Goal: Transaction & Acquisition: Purchase product/service

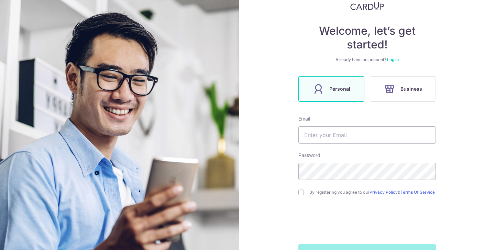
scroll to position [72, 0]
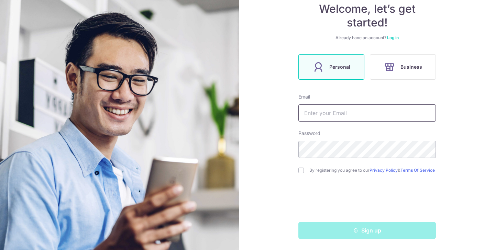
click at [366, 106] on input "text" at bounding box center [368, 113] width 138 height 17
type input "sheri_sorfina94@hotmail.com"
click at [299, 168] on input "checkbox" at bounding box center [302, 171] width 6 height 6
checkbox input "true"
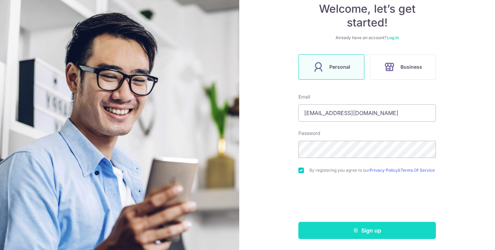
click at [389, 226] on button "Sign up" at bounding box center [368, 230] width 138 height 17
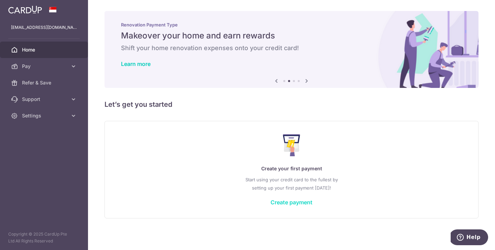
click at [293, 203] on link "Create payment" at bounding box center [292, 202] width 42 height 7
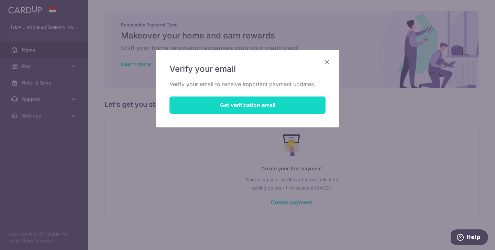
click at [271, 105] on button "Get verification email" at bounding box center [248, 105] width 156 height 17
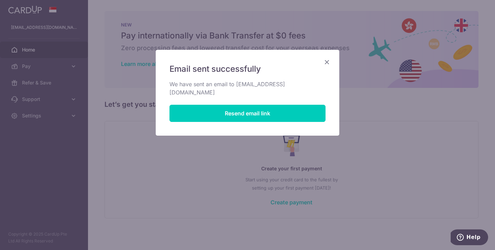
drag, startPoint x: 329, startPoint y: 60, endPoint x: 333, endPoint y: 60, distance: 4.5
click at [329, 60] on icon "Close" at bounding box center [327, 62] width 8 height 9
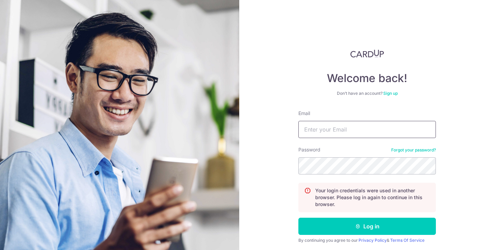
click at [352, 131] on input "Email" at bounding box center [368, 129] width 138 height 17
click at [362, 126] on input "Email" at bounding box center [368, 129] width 138 height 17
type input "sheri_sorfina94@hotmail.com"
click at [299, 218] on button "Log in" at bounding box center [368, 226] width 138 height 17
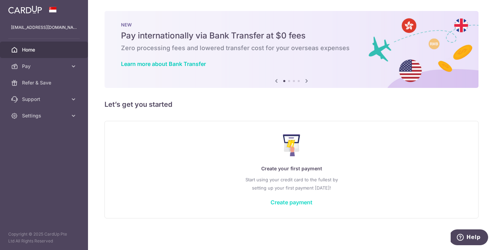
click at [284, 201] on link "Create payment" at bounding box center [292, 202] width 42 height 7
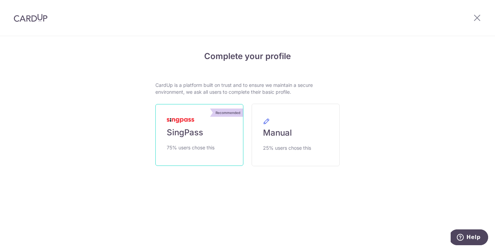
click at [211, 141] on link "Recommended SingPass 75% users chose this" at bounding box center [200, 135] width 88 height 62
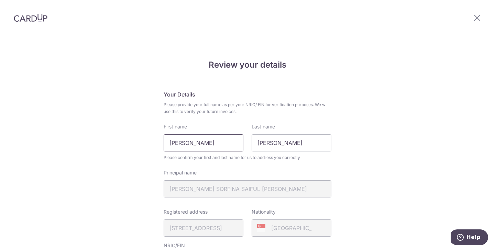
click at [223, 140] on input "Sorfina Saiful Imran" at bounding box center [204, 143] width 80 height 17
drag, startPoint x: 226, startPoint y: 143, endPoint x: 156, endPoint y: 141, distance: 69.5
drag, startPoint x: 279, startPoint y: 145, endPoint x: 221, endPoint y: 139, distance: 58.5
click at [229, 140] on div "First name Sheri Last name Sheri" at bounding box center [248, 138] width 176 height 28
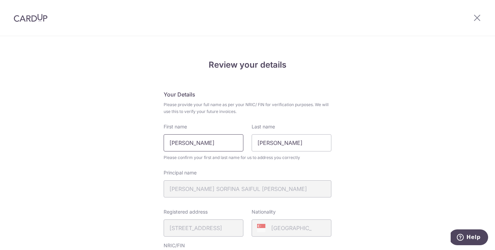
click at [202, 142] on input "Sheri" at bounding box center [204, 143] width 80 height 17
type input "[PERSON_NAME]"
drag, startPoint x: 273, startPoint y: 143, endPoint x: 244, endPoint y: 141, distance: 29.3
click at [244, 141] on div "First name Sheri Sorfina Last name Sheri" at bounding box center [248, 138] width 176 height 28
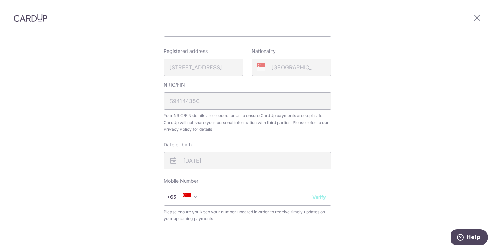
scroll to position [173, 0]
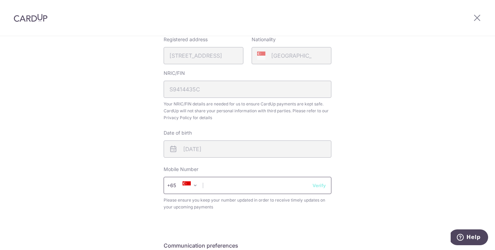
type input "[PERSON_NAME]"
click at [224, 185] on input "text" at bounding box center [248, 185] width 168 height 17
type input "91882692"
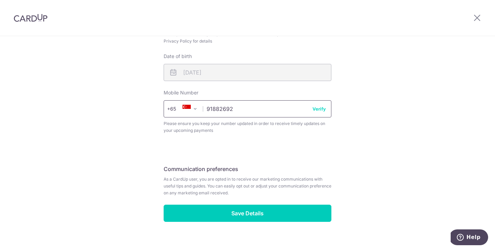
scroll to position [259, 0]
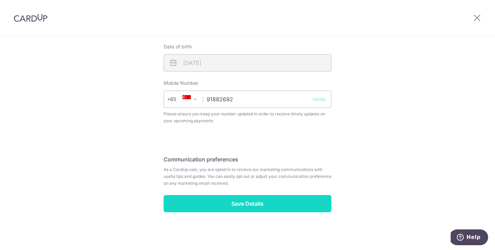
click at [260, 205] on input "Save Details" at bounding box center [248, 203] width 168 height 17
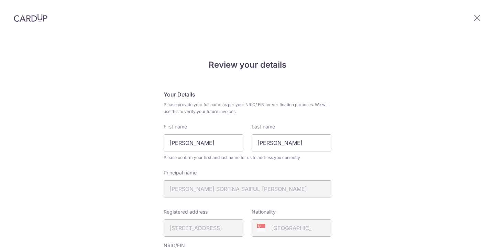
scroll to position [269, 0]
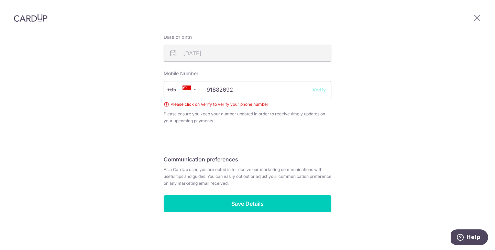
click at [319, 91] on button "Verify" at bounding box center [319, 89] width 13 height 7
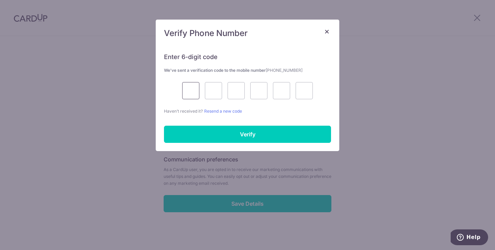
click at [190, 96] on input "text" at bounding box center [190, 90] width 17 height 17
type input "9"
type input "5"
type input "3"
type input "1"
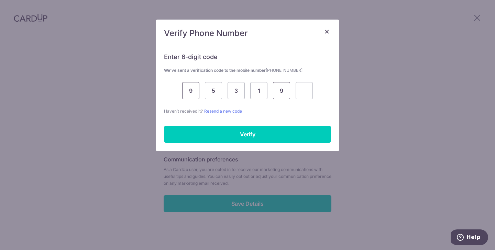
type input "9"
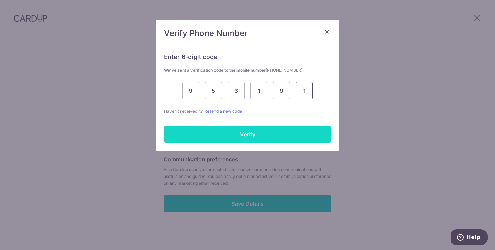
type input "1"
click at [208, 137] on input "Verify" at bounding box center [247, 134] width 167 height 17
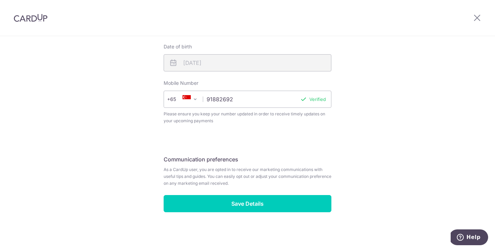
scroll to position [259, 0]
drag, startPoint x: 254, startPoint y: 206, endPoint x: 276, endPoint y: 200, distance: 22.9
click at [254, 206] on input "Save Details" at bounding box center [248, 203] width 168 height 17
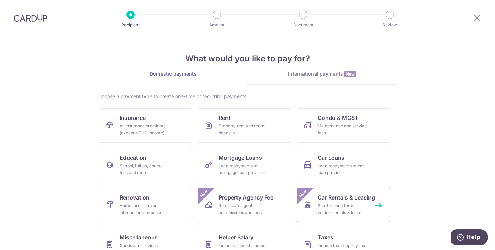
scroll to position [57, 0]
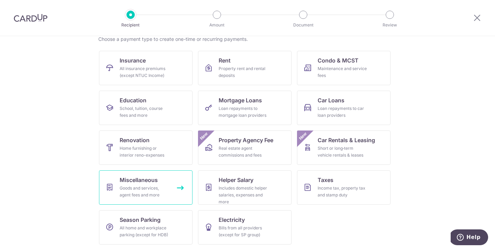
click at [120, 181] on span "Miscellaneous" at bounding box center [139, 180] width 38 height 8
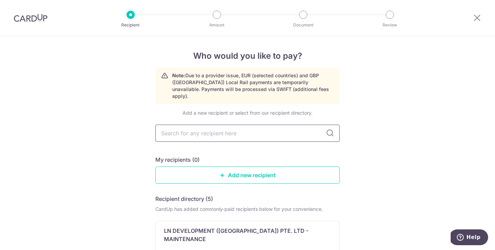
click at [218, 128] on input "text" at bounding box center [248, 133] width 184 height 17
click at [276, 169] on link "Add new recipient" at bounding box center [248, 175] width 184 height 17
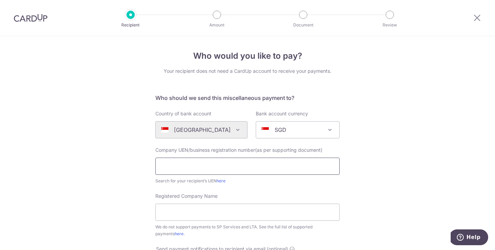
click at [298, 171] on input "text" at bounding box center [248, 166] width 184 height 17
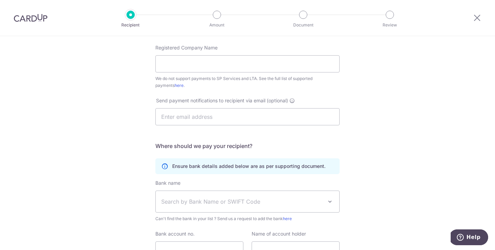
scroll to position [212, 0]
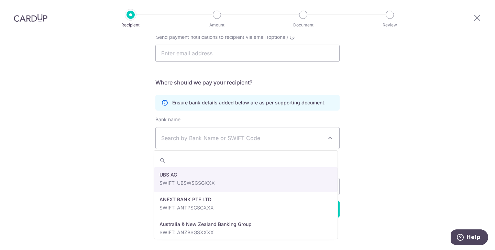
click at [322, 140] on span "Search by Bank Name or SWIFT Code" at bounding box center [248, 138] width 184 height 21
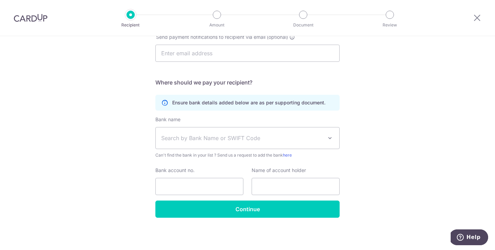
click at [322, 140] on span "Search by Bank Name or SWIFT Code" at bounding box center [248, 138] width 184 height 21
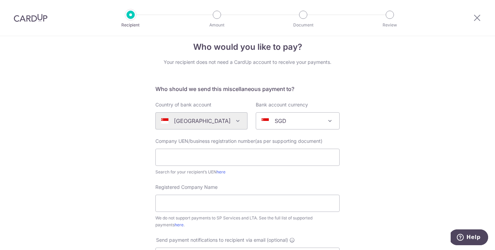
scroll to position [0, 0]
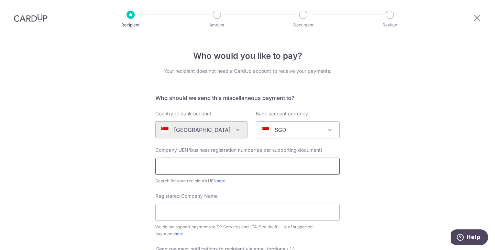
click at [212, 161] on input "text" at bounding box center [248, 166] width 184 height 17
click at [477, 18] on icon at bounding box center [477, 17] width 8 height 9
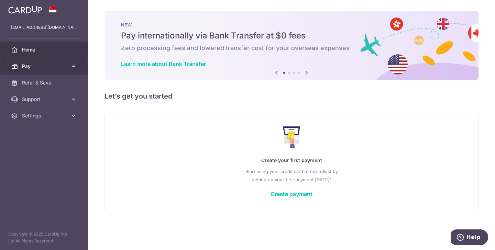
click at [70, 66] on icon at bounding box center [73, 66] width 7 height 7
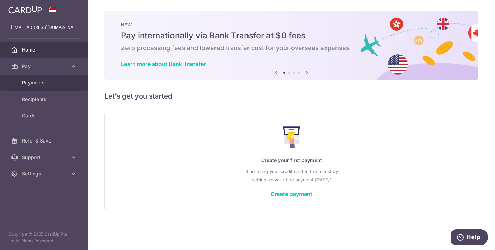
click at [38, 85] on span "Payments" at bounding box center [44, 82] width 45 height 7
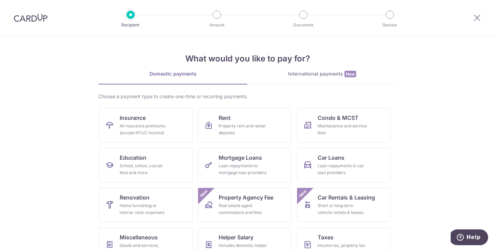
scroll to position [57, 0]
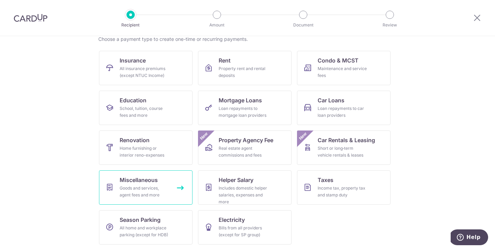
drag, startPoint x: 148, startPoint y: 184, endPoint x: 152, endPoint y: 182, distance: 4.6
click at [148, 184] on link "Miscellaneous Goods and services, agent fees and more" at bounding box center [146, 188] width 94 height 34
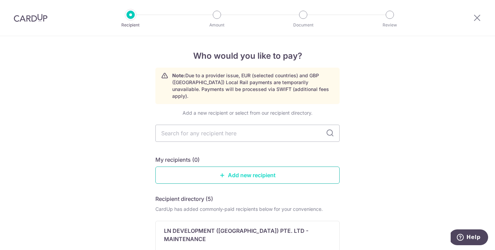
click at [280, 167] on link "Add new recipient" at bounding box center [248, 175] width 184 height 17
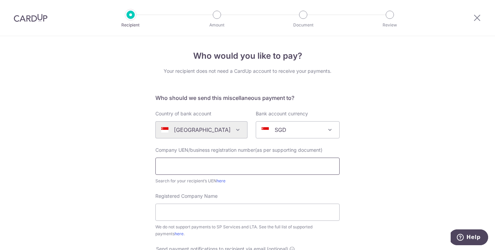
click at [279, 164] on input "text" at bounding box center [248, 166] width 184 height 17
type input "201512377C"
click at [278, 211] on input "Registered Company Name" at bounding box center [248, 212] width 184 height 17
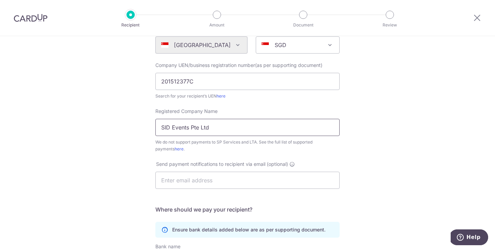
scroll to position [97, 0]
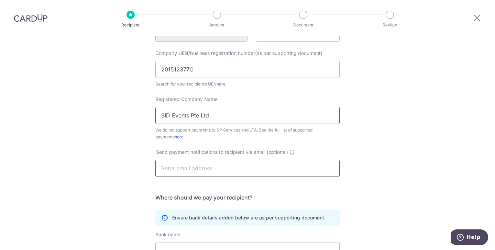
type input "SID Events Pte Ltd"
click at [218, 170] on input "text" at bounding box center [248, 168] width 184 height 17
click at [289, 170] on input "text" at bounding box center [248, 168] width 184 height 17
type input "s"
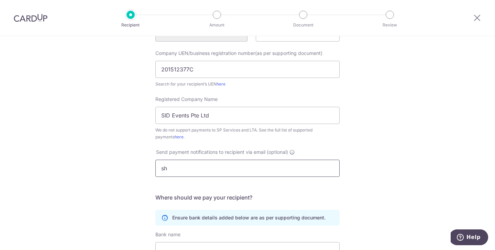
type input "s"
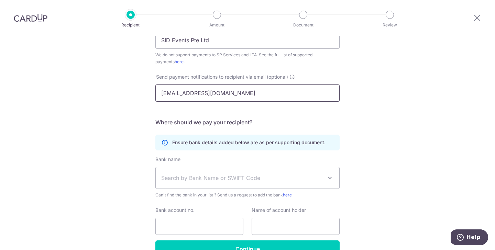
scroll to position [173, 0]
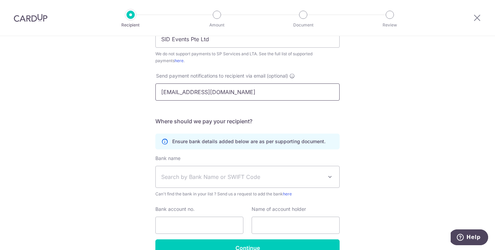
type input "fina.sidevents@gmail.com"
click at [290, 179] on span "Search by Bank Name or SWIFT Code" at bounding box center [242, 177] width 162 height 8
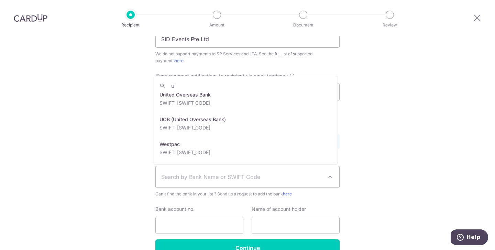
scroll to position [0, 0]
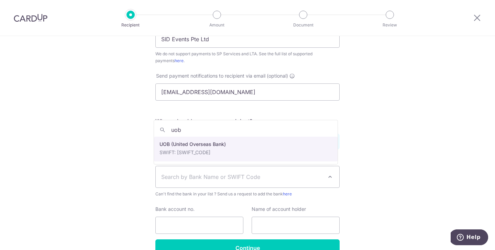
type input "uob"
select select "18"
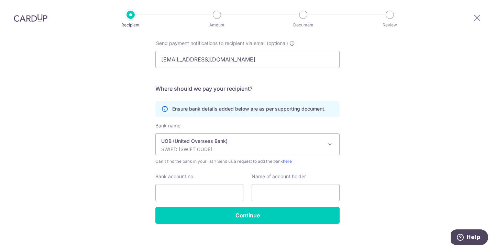
scroll to position [212, 0]
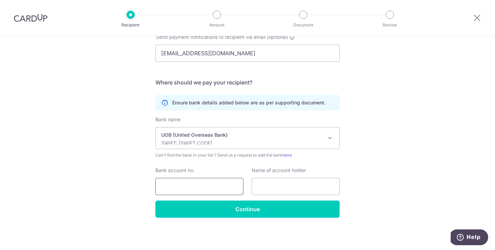
click at [210, 187] on input "Bank account no." at bounding box center [200, 186] width 88 height 17
type input "3583045781"
click at [309, 183] on input "text" at bounding box center [296, 186] width 88 height 17
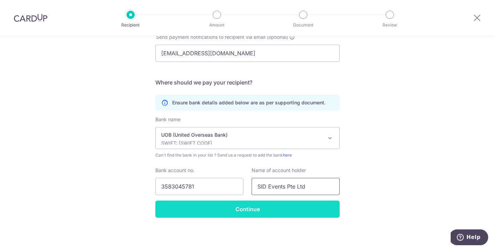
type input "SID Events Pte Ltd"
click at [317, 211] on input "Continue" at bounding box center [248, 209] width 184 height 17
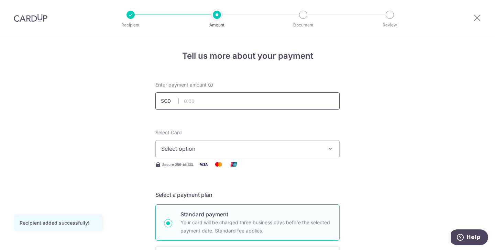
click at [243, 105] on input "text" at bounding box center [248, 101] width 184 height 17
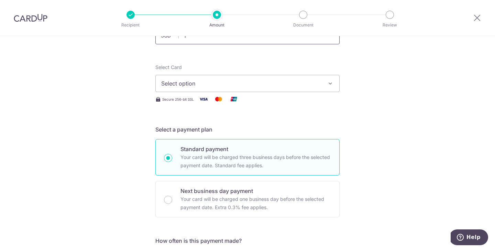
scroll to position [66, 0]
type input "1.00"
click at [301, 82] on span "Select option" at bounding box center [241, 82] width 160 height 8
click at [255, 101] on span "Add credit card" at bounding box center [254, 101] width 160 height 7
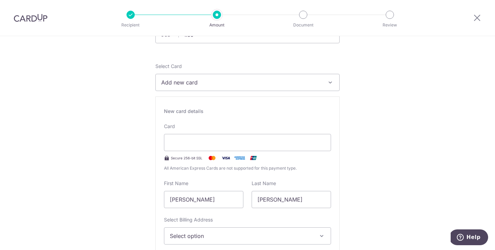
scroll to position [0, 0]
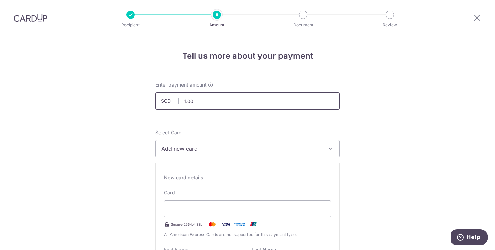
click at [199, 102] on input "1.00" at bounding box center [248, 101] width 184 height 17
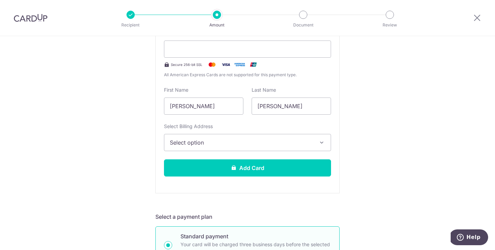
scroll to position [158, 0]
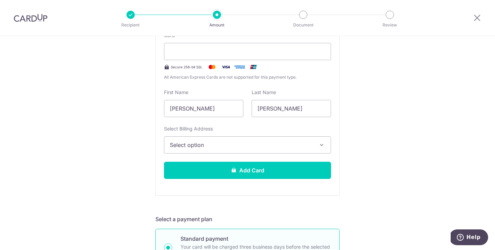
click at [284, 142] on span "Select option" at bounding box center [241, 145] width 143 height 8
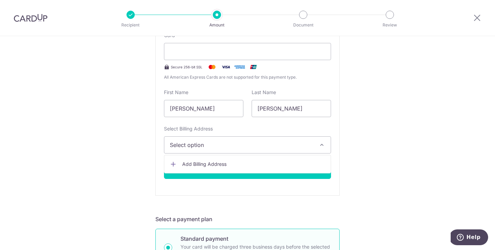
click at [274, 164] on span "Add Billing Address" at bounding box center [253, 164] width 143 height 7
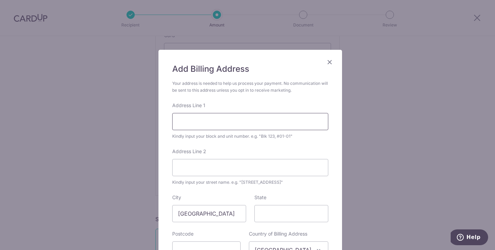
click at [267, 119] on input "Address Line 1" at bounding box center [250, 121] width 156 height 17
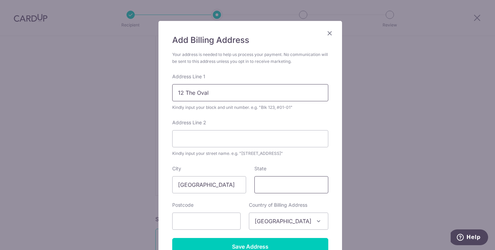
scroll to position [33, 0]
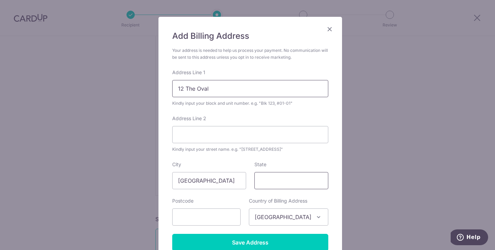
type input "12 The Oval"
click at [280, 178] on input "State" at bounding box center [292, 180] width 74 height 17
click at [284, 141] on input "Address Line 2" at bounding box center [250, 134] width 156 height 17
type input "Seletar Aerospace Park"
click at [285, 179] on input "State" at bounding box center [292, 180] width 74 height 17
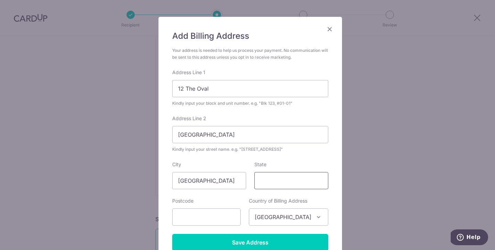
click at [289, 180] on input "State" at bounding box center [292, 180] width 74 height 17
type input "North East"
click at [222, 216] on input "text" at bounding box center [206, 217] width 68 height 17
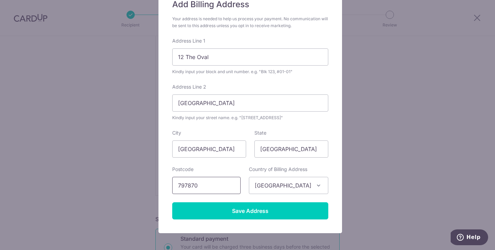
scroll to position [81, 0]
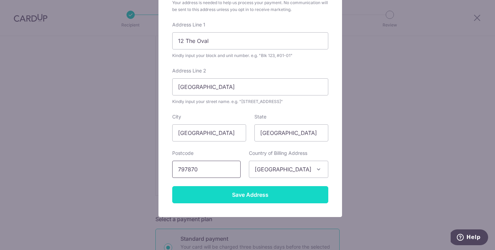
type input "797870"
click at [260, 197] on input "Save Address" at bounding box center [250, 194] width 156 height 17
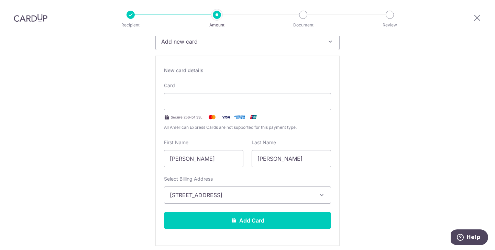
scroll to position [108, 0]
click at [244, 192] on span "12 The Oval, Seletar Aerospace Park, Singapore, North East, Singapore-797870" at bounding box center [241, 195] width 143 height 8
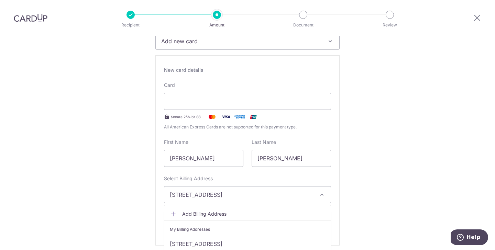
scroll to position [110, 0]
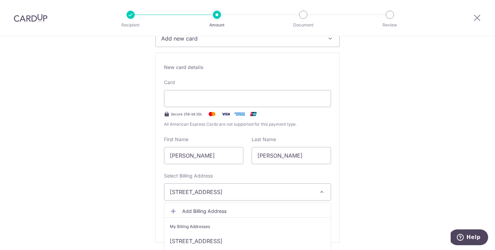
click at [211, 213] on span "Add Billing Address" at bounding box center [253, 211] width 143 height 7
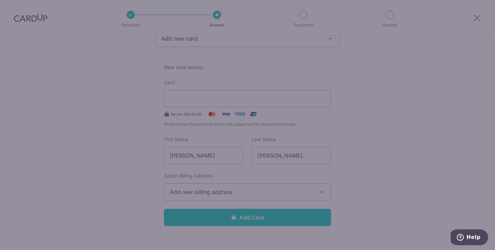
scroll to position [0, 0]
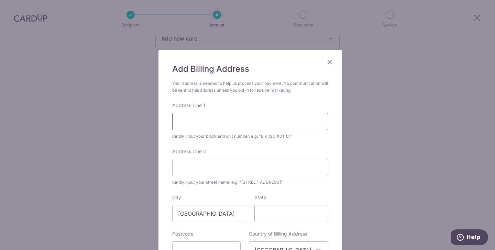
click at [192, 121] on input "Address Line 1" at bounding box center [250, 121] width 156 height 17
type input "Blk 828 Woodlands St 81"
type input "#03-76"
type input "North West"
type input "730828"
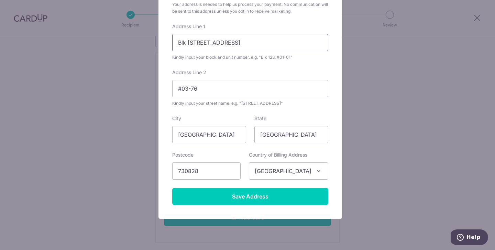
scroll to position [83, 0]
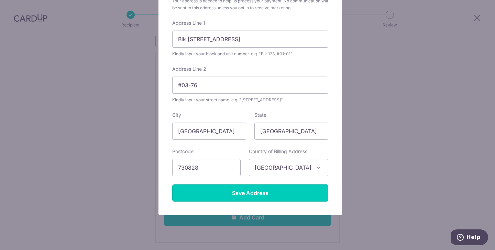
click at [276, 197] on input "Save Address" at bounding box center [250, 193] width 156 height 17
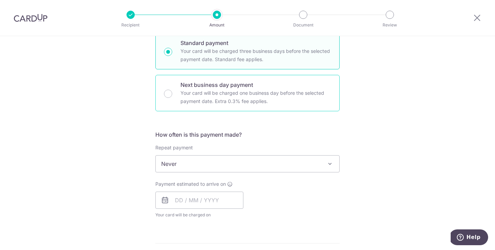
scroll to position [355, 0]
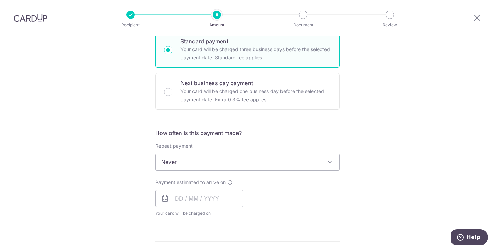
click at [302, 167] on span "Never" at bounding box center [248, 162] width 184 height 17
click at [179, 197] on input "text" at bounding box center [200, 198] width 88 height 17
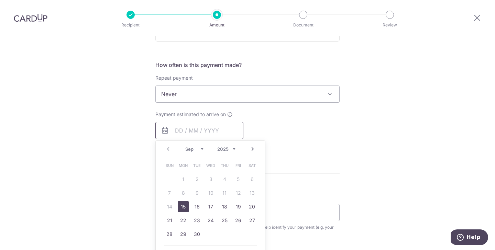
scroll to position [438, 0]
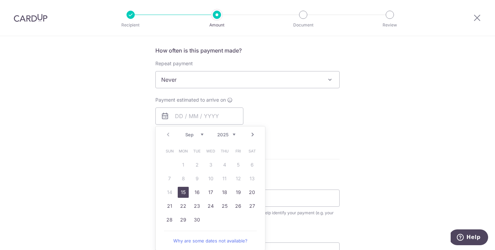
click at [179, 194] on link "15" at bounding box center [183, 192] width 11 height 11
type input "15/09/2025"
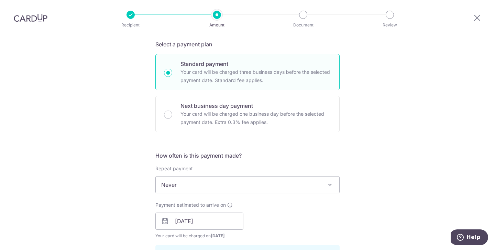
scroll to position [334, 0]
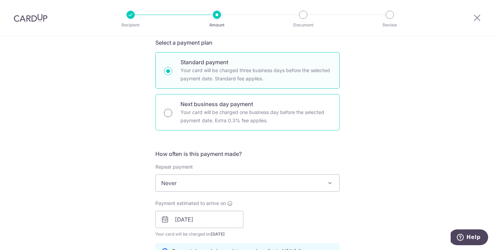
click at [164, 114] on input "Next business day payment Your card will be charged one business day before the…" at bounding box center [168, 113] width 8 height 8
radio input "true"
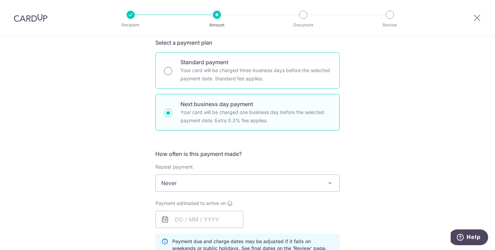
click at [168, 71] on input "Standard payment Your card will be charged three business days before the selec…" at bounding box center [168, 71] width 8 height 8
radio input "true"
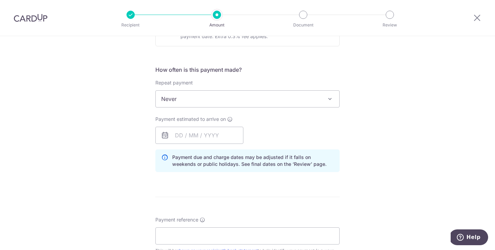
scroll to position [237, 0]
click at [196, 139] on input "text" at bounding box center [200, 135] width 88 height 17
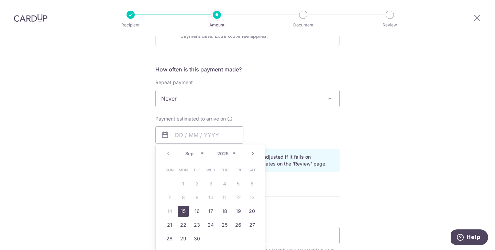
drag, startPoint x: 181, startPoint y: 211, endPoint x: 321, endPoint y: 194, distance: 141.4
click at [181, 211] on link "15" at bounding box center [183, 211] width 11 height 11
type input "15/09/2025"
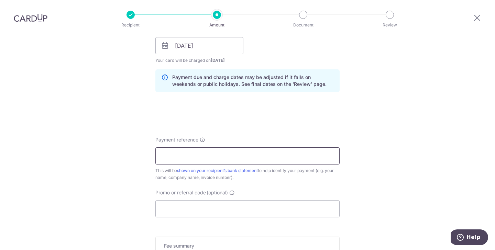
scroll to position [327, 0]
click at [223, 161] on input "Payment reference" at bounding box center [248, 155] width 184 height 17
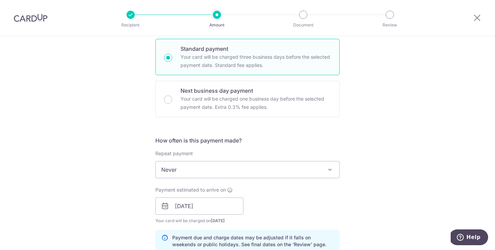
scroll to position [0, 0]
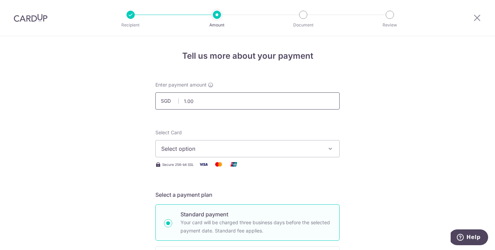
drag, startPoint x: 184, startPoint y: 98, endPoint x: 187, endPoint y: 100, distance: 3.5
click at [184, 98] on input "1.00" at bounding box center [248, 101] width 184 height 17
drag, startPoint x: 190, startPoint y: 101, endPoint x: 175, endPoint y: 100, distance: 14.5
click at [175, 100] on div "SGD 1.00 1.00" at bounding box center [248, 101] width 184 height 17
type input "10,000.00"
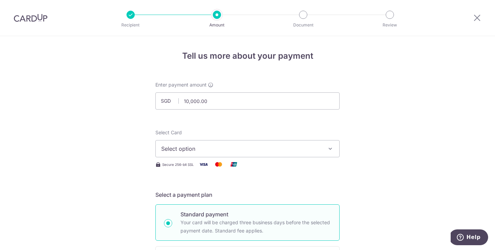
click at [211, 152] on span "Select option" at bounding box center [241, 149] width 160 height 8
click at [206, 169] on span "Add credit card" at bounding box center [254, 168] width 160 height 7
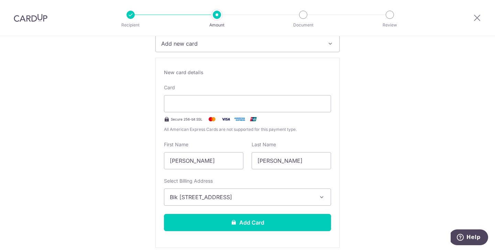
scroll to position [115, 0]
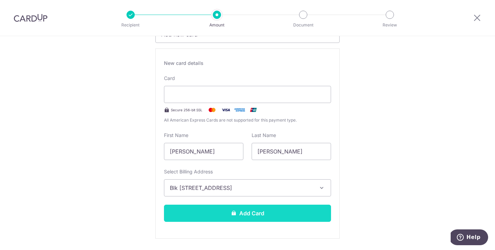
click at [282, 211] on button "Add Card" at bounding box center [247, 213] width 167 height 17
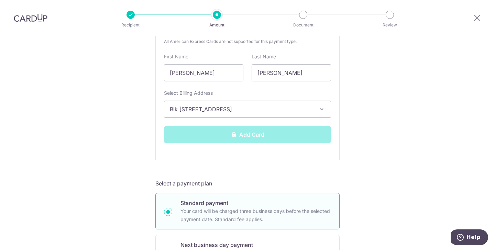
scroll to position [196, 0]
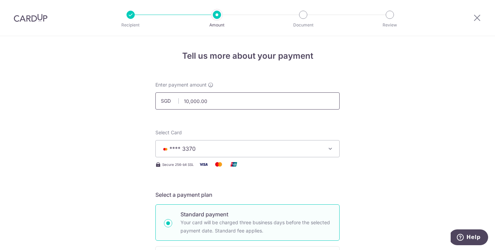
click at [191, 102] on input "10,000.00" at bounding box center [248, 101] width 184 height 17
click at [187, 101] on input "10,000.00" at bounding box center [248, 101] width 184 height 17
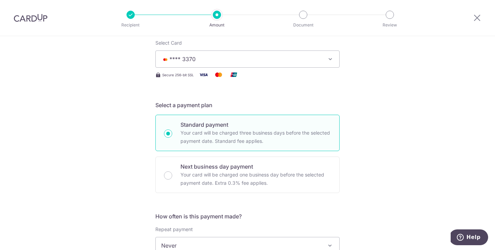
scroll to position [89, 0]
type input "15,000.00"
click at [275, 60] on span "**** 3370" at bounding box center [241, 60] width 160 height 8
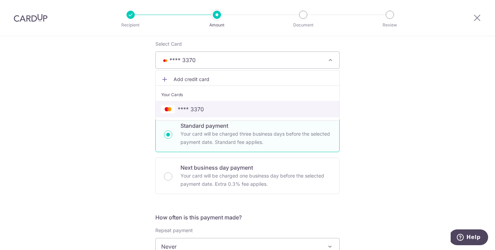
click at [236, 111] on span "**** 3370" at bounding box center [247, 109] width 173 height 8
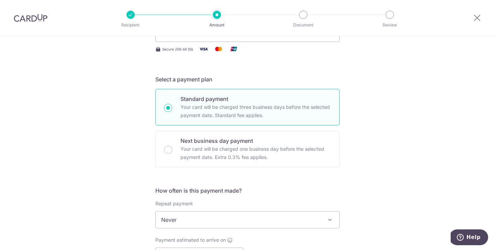
scroll to position [115, 0]
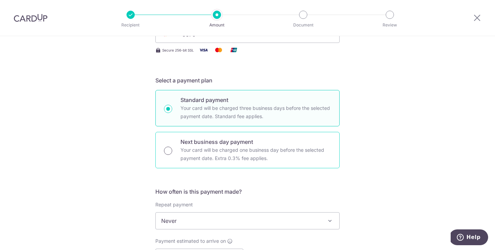
click at [166, 150] on input "Next business day payment Your card will be charged one business day before the…" at bounding box center [168, 151] width 8 height 8
radio input "true"
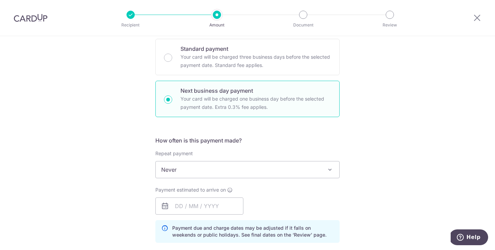
scroll to position [162, 0]
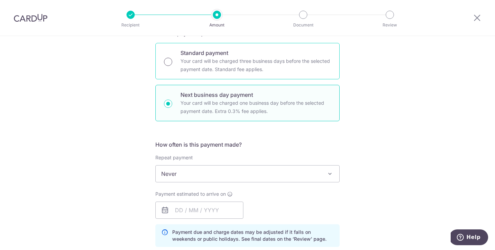
click at [165, 61] on input "Standard payment Your card will be charged three business days before the selec…" at bounding box center [168, 62] width 8 height 8
radio input "true"
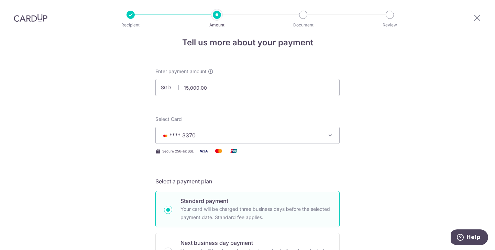
scroll to position [0, 0]
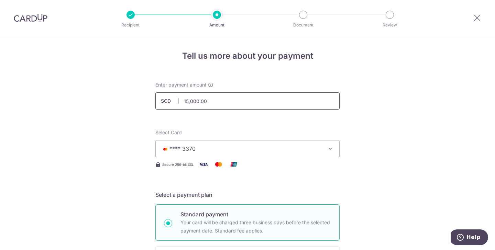
click at [198, 102] on input "15,000.00" at bounding box center [248, 101] width 184 height 17
drag, startPoint x: 211, startPoint y: 101, endPoint x: 175, endPoint y: 107, distance: 35.9
click at [181, 102] on input "15,000.00" at bounding box center [248, 101] width 184 height 17
drag, startPoint x: 349, startPoint y: 123, endPoint x: 356, endPoint y: 124, distance: 7.9
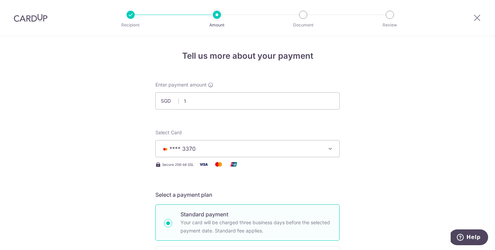
type input "1.00"
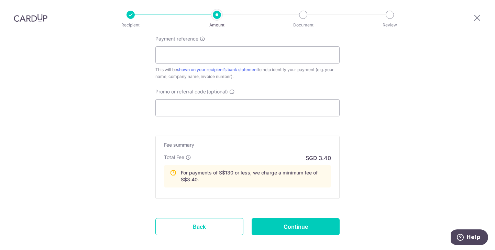
scroll to position [455, 0]
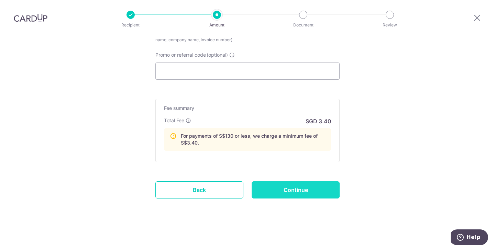
click at [307, 189] on input "Continue" at bounding box center [296, 190] width 88 height 17
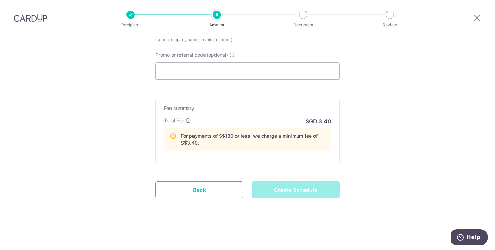
type input "Create Schedule"
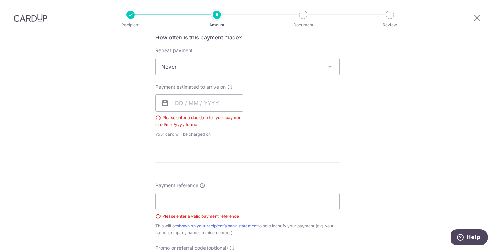
scroll to position [262, 0]
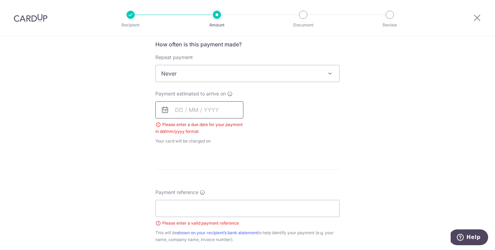
click at [183, 112] on input "text" at bounding box center [200, 110] width 88 height 17
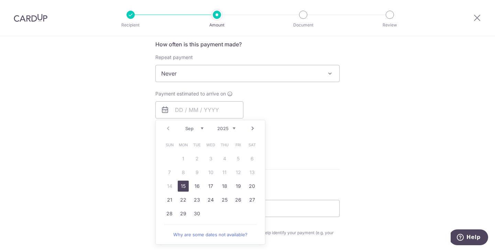
click at [179, 184] on link "15" at bounding box center [183, 186] width 11 height 11
type input "15/09/2025"
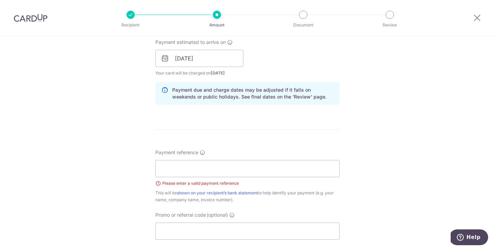
scroll to position [317, 0]
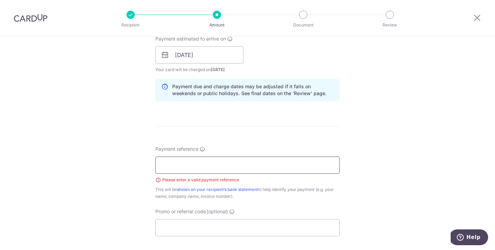
click at [249, 166] on input "Payment reference" at bounding box center [248, 165] width 184 height 17
click at [276, 148] on div "Payment reference Please enter a valid payment reference This will be shown on …" at bounding box center [248, 173] width 184 height 54
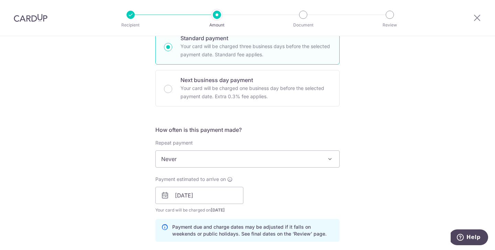
scroll to position [0, 0]
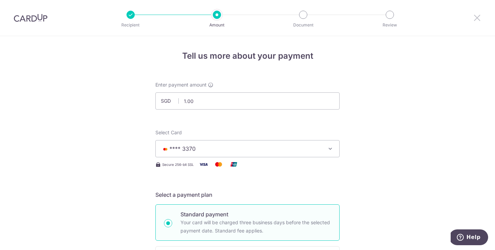
click at [474, 19] on icon at bounding box center [477, 17] width 8 height 9
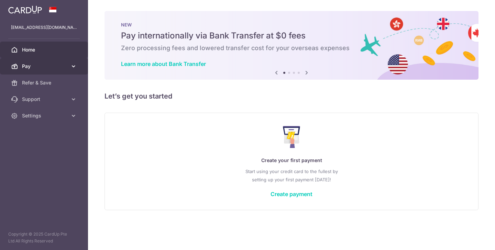
click at [46, 65] on span "Pay" at bounding box center [44, 66] width 45 height 7
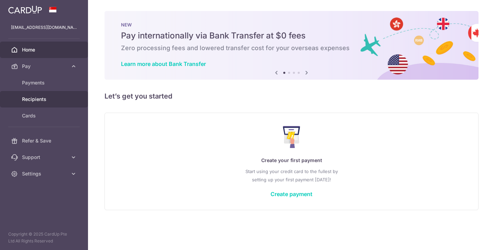
click at [35, 97] on span "Recipients" at bounding box center [44, 99] width 45 height 7
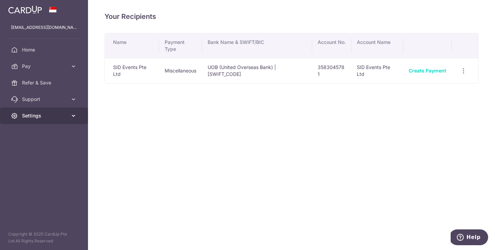
click at [32, 111] on link "Settings" at bounding box center [44, 116] width 88 height 17
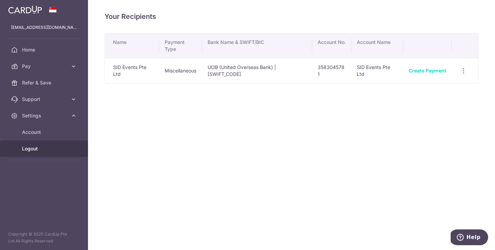
click at [32, 148] on span "Logout" at bounding box center [44, 149] width 45 height 7
